Goal: Task Accomplishment & Management: Use online tool/utility

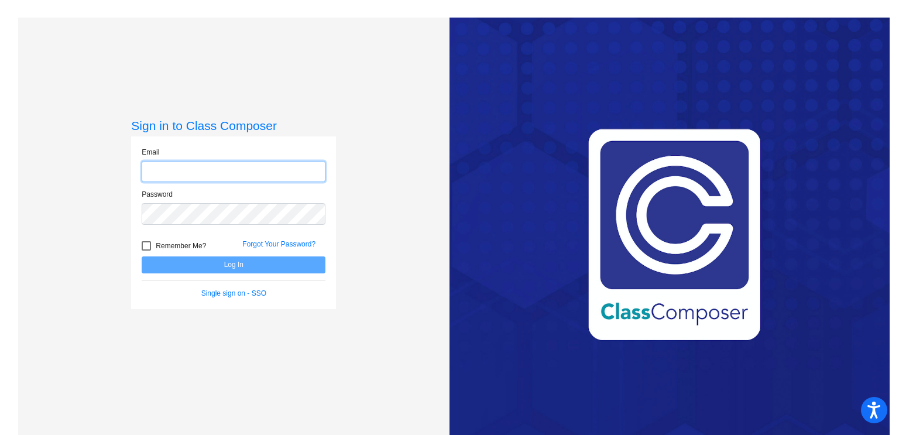
click at [186, 174] on input "email" at bounding box center [234, 172] width 184 height 22
type input "lorie.kolbicka@cpschools.com"
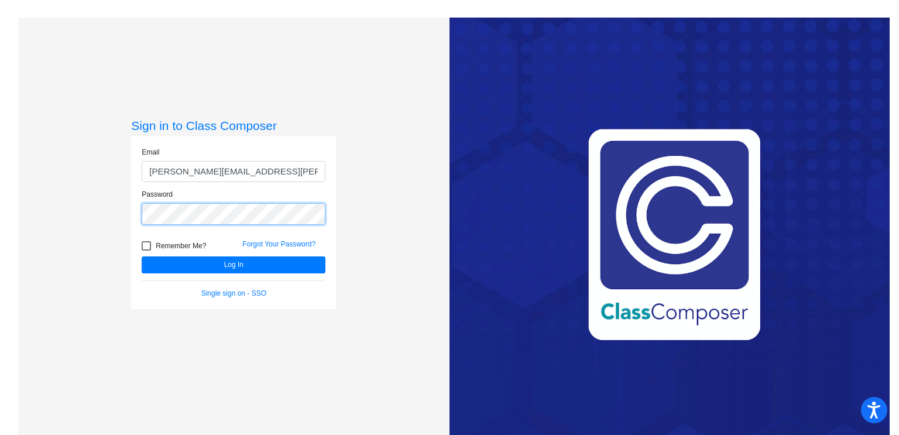
click at [142, 256] on button "Log In" at bounding box center [234, 264] width 184 height 17
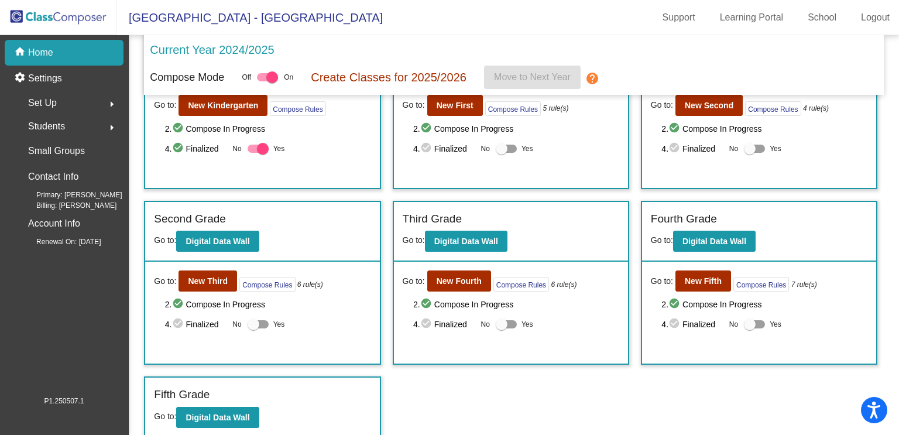
scroll to position [78, 0]
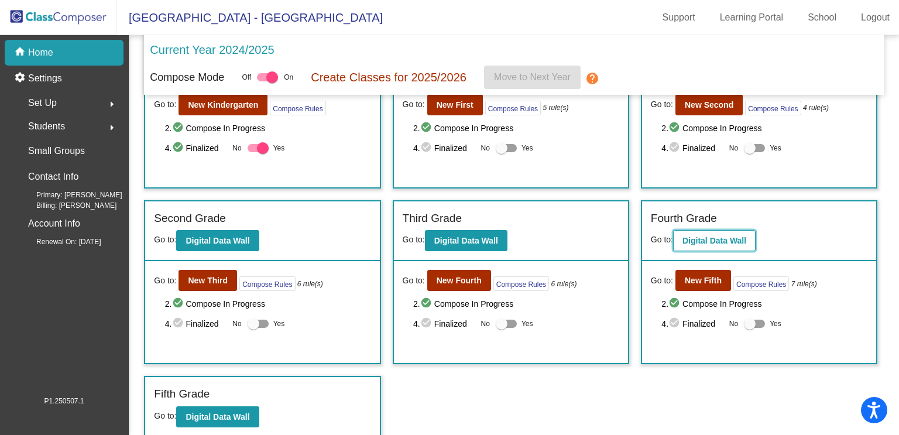
click at [712, 232] on button "Digital Data Wall" at bounding box center [714, 240] width 83 height 21
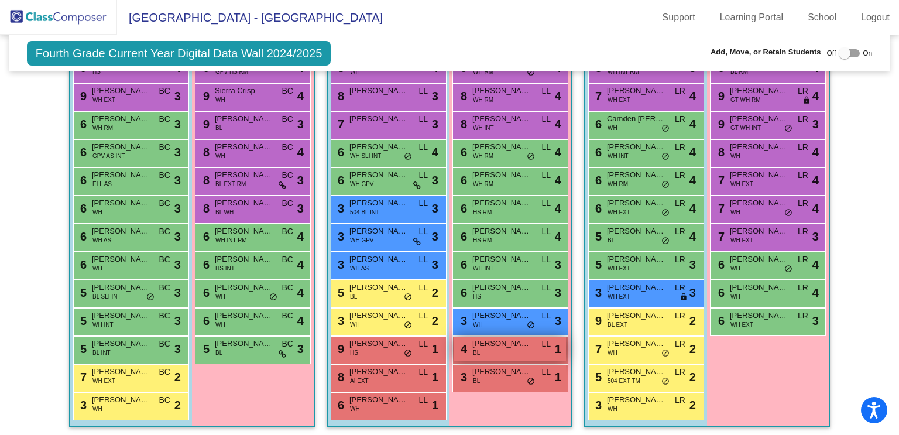
scroll to position [1988, 0]
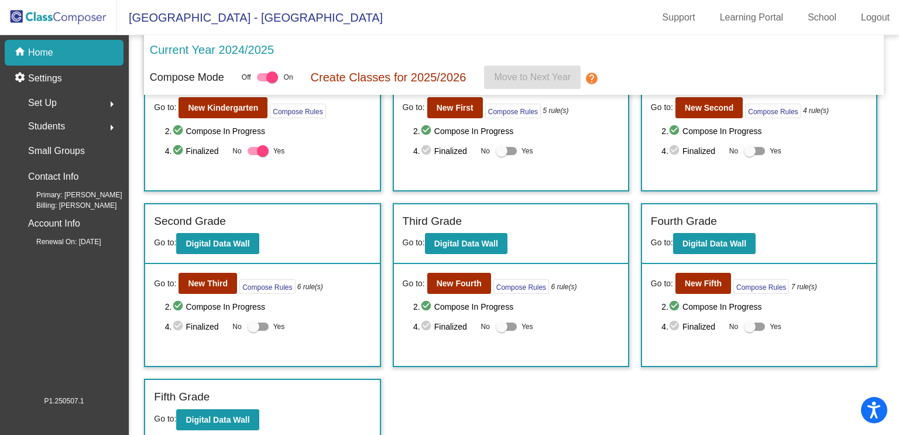
scroll to position [78, 0]
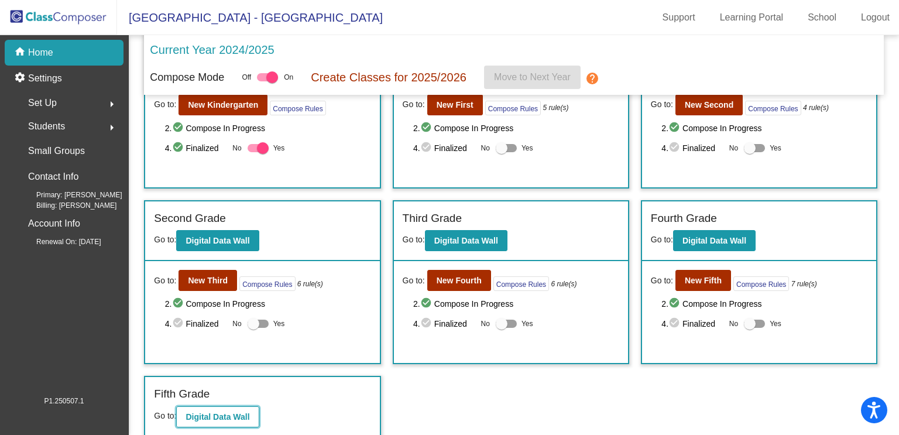
click at [222, 412] on b "Digital Data Wall" at bounding box center [218, 416] width 64 height 9
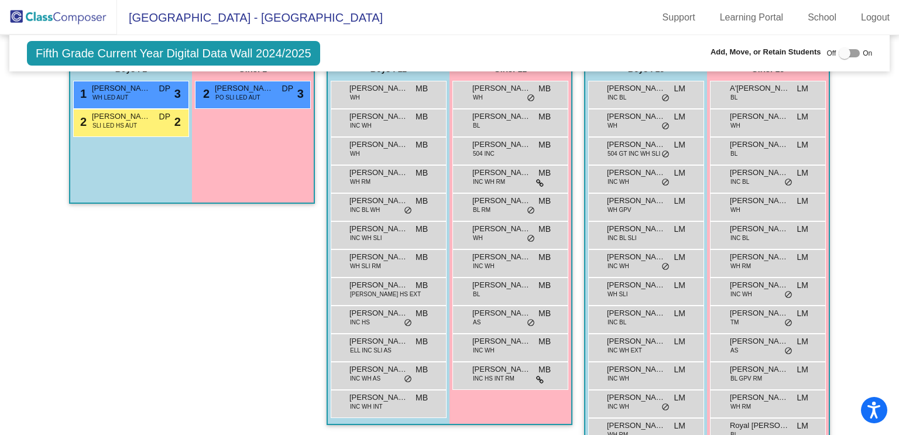
scroll to position [440, 0]
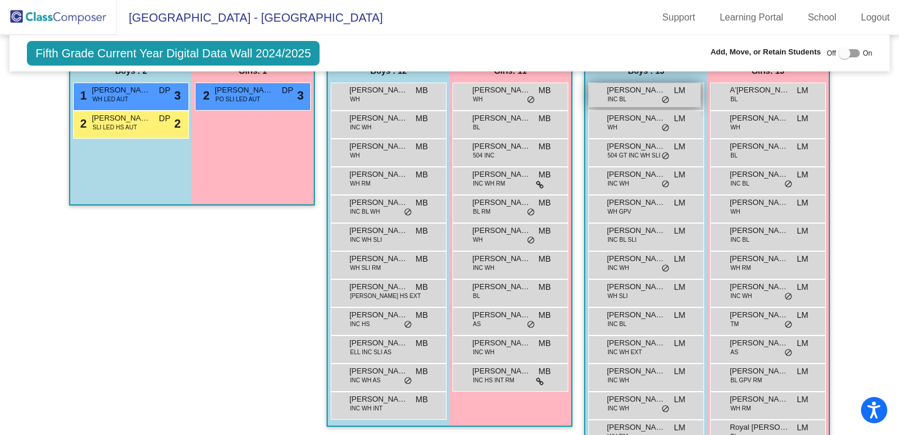
click at [638, 92] on div "Ashton Eason INC BL LM lock do_not_disturb_alt" at bounding box center [645, 95] width 112 height 24
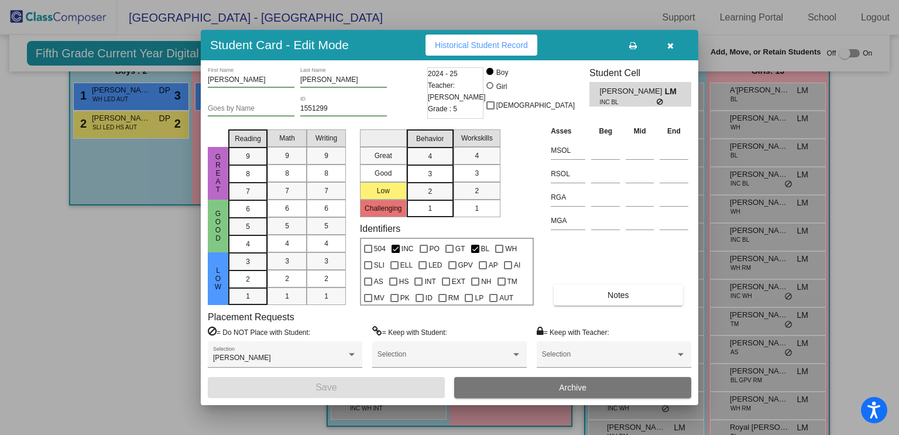
click at [866, 136] on div at bounding box center [449, 217] width 899 height 435
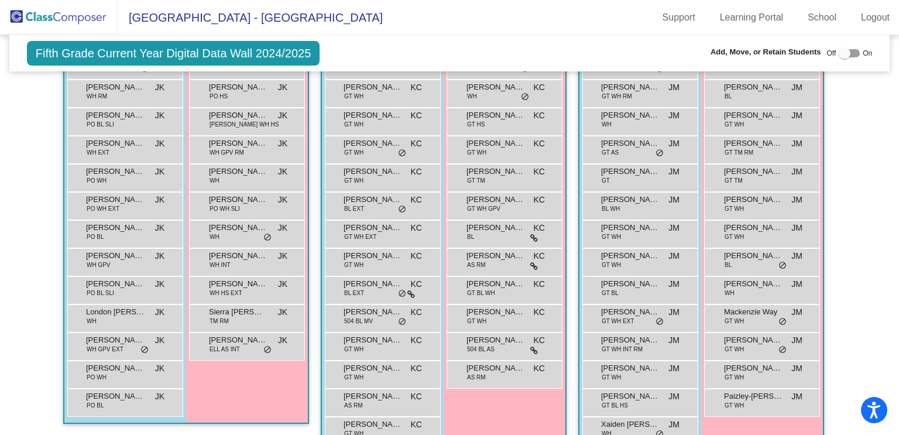
scroll to position [913, 0]
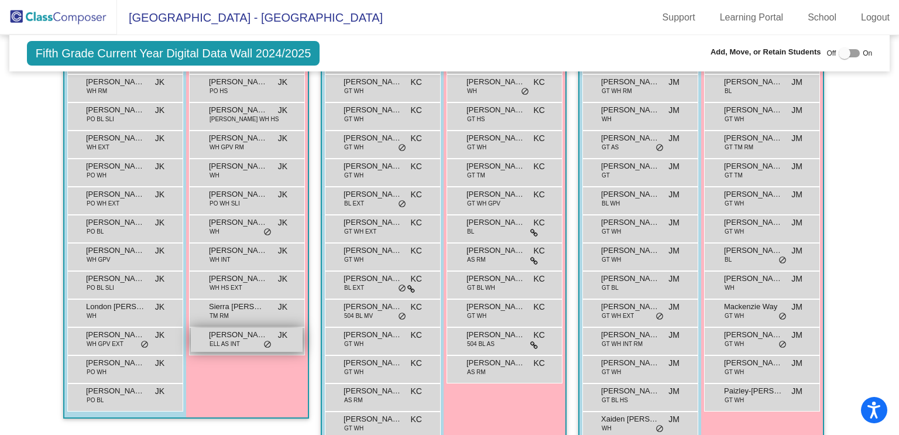
click at [247, 335] on span "Zooey Mariano" at bounding box center [238, 335] width 59 height 12
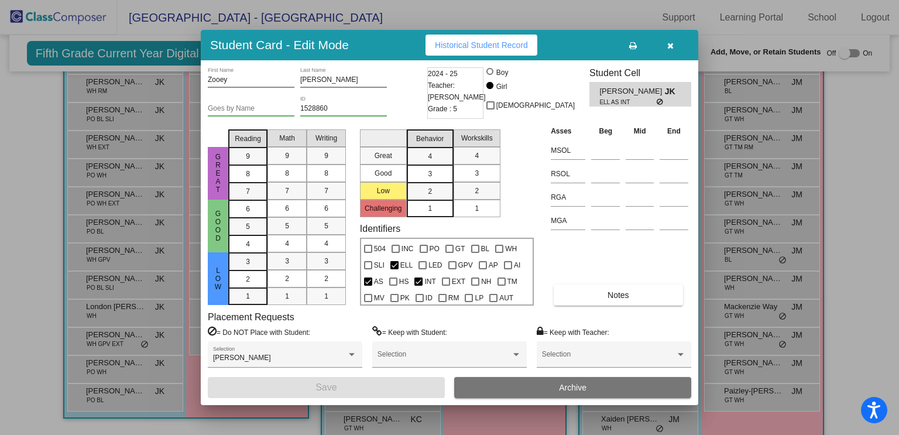
click at [193, 383] on div at bounding box center [449, 217] width 899 height 435
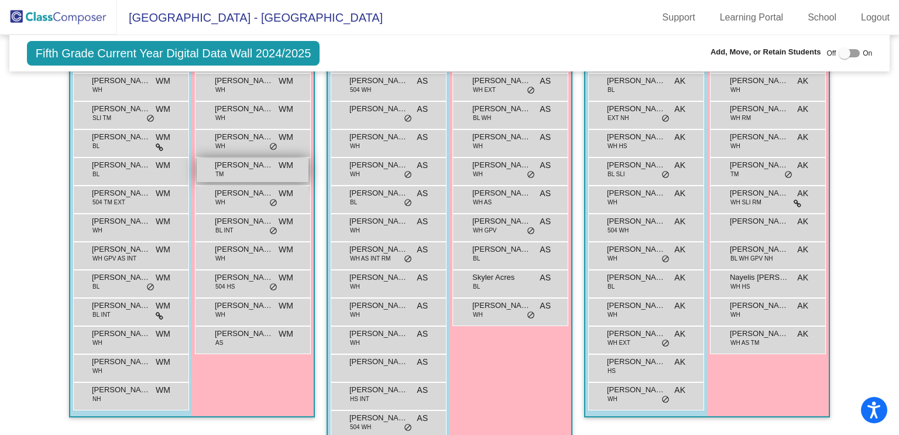
scroll to position [1441, 0]
